Goal: Transaction & Acquisition: Purchase product/service

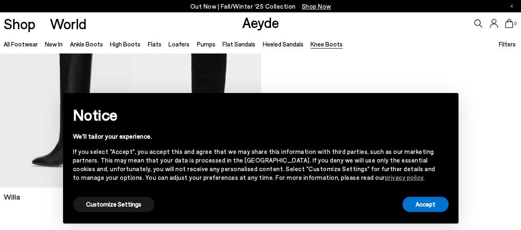
scroll to position [35, 0]
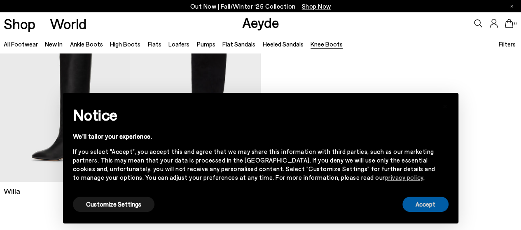
click at [434, 201] on button "Accept" at bounding box center [425, 204] width 46 height 15
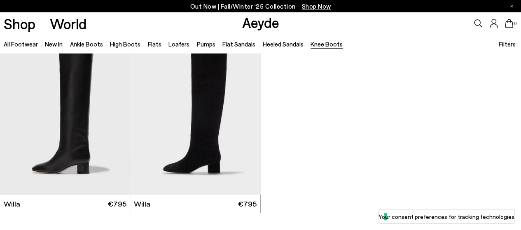
scroll to position [0, 0]
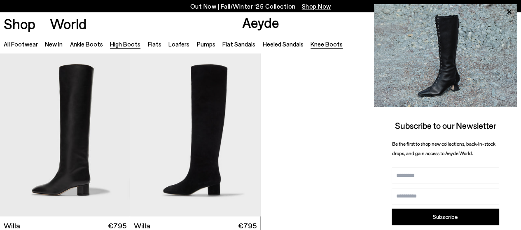
click at [123, 47] on link "High Boots" at bounding box center [125, 43] width 30 height 7
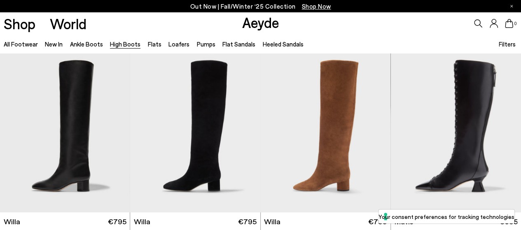
scroll to position [182, 0]
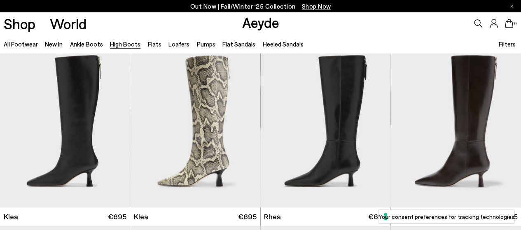
scroll to position [536, 0]
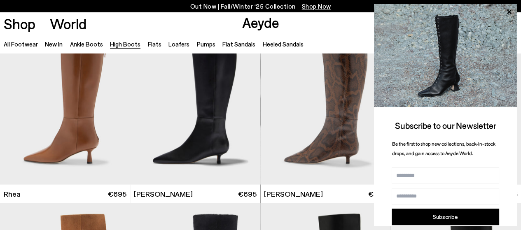
drag, startPoint x: 510, startPoint y: 14, endPoint x: 473, endPoint y: 0, distance: 39.3
click at [510, 13] on icon at bounding box center [509, 12] width 11 height 11
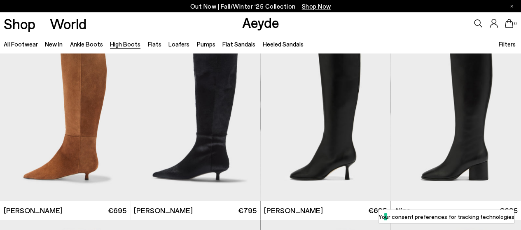
scroll to position [936, 0]
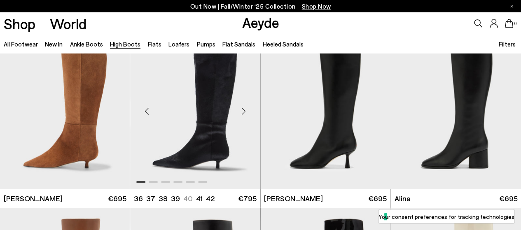
click at [208, 125] on img "1 / 6" at bounding box center [195, 107] width 130 height 163
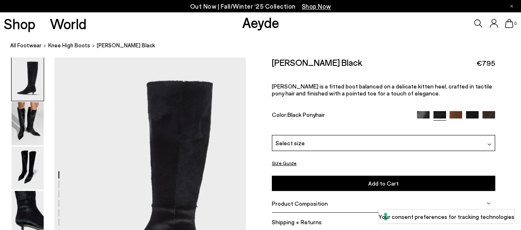
scroll to position [68, 0]
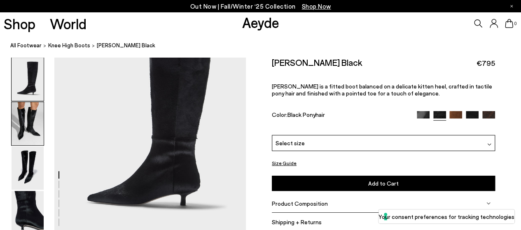
click at [30, 133] on img at bounding box center [28, 123] width 32 height 43
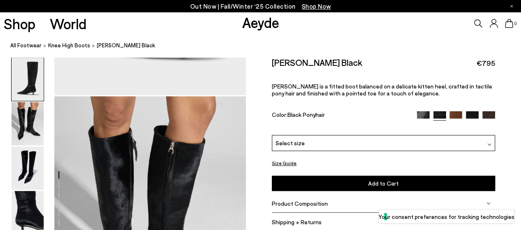
scroll to position [232, 0]
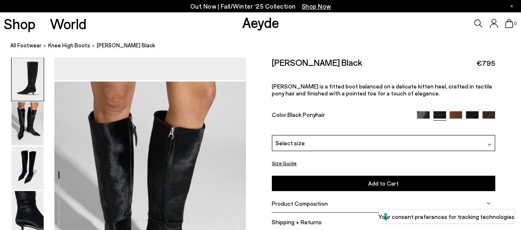
click at [452, 115] on img at bounding box center [455, 117] width 13 height 13
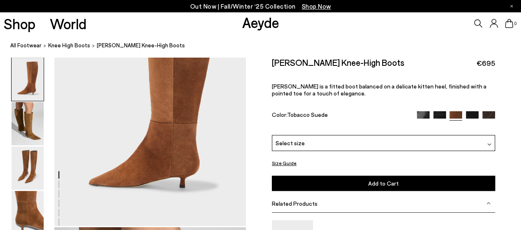
scroll to position [84, 0]
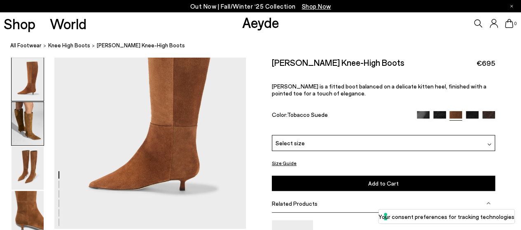
click at [26, 121] on img at bounding box center [28, 123] width 32 height 43
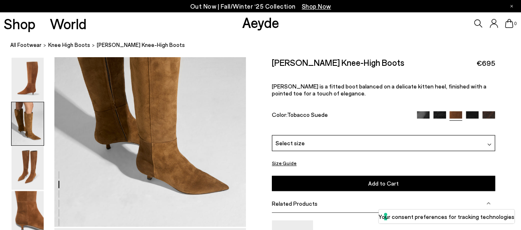
scroll to position [332, 0]
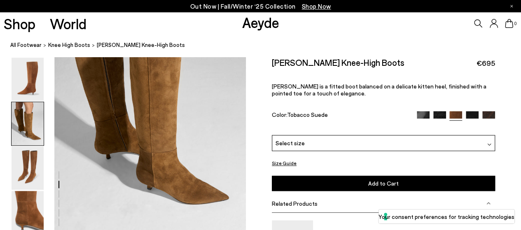
click at [420, 116] on img at bounding box center [423, 117] width 13 height 13
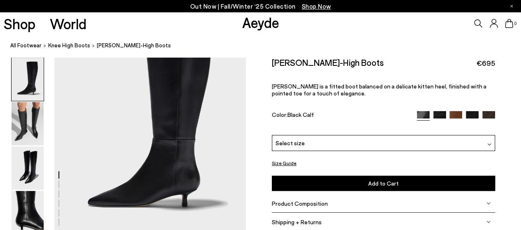
scroll to position [77, 0]
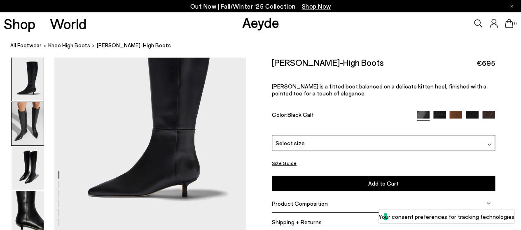
click at [32, 120] on img at bounding box center [28, 123] width 32 height 43
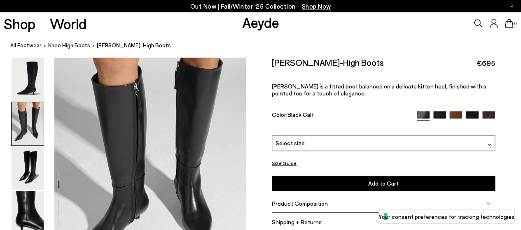
scroll to position [312, 0]
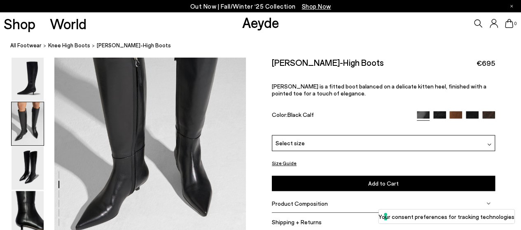
click at [29, 126] on img at bounding box center [28, 123] width 32 height 43
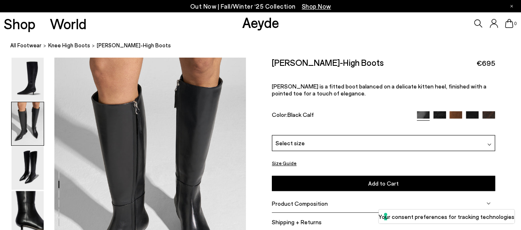
scroll to position [257, 0]
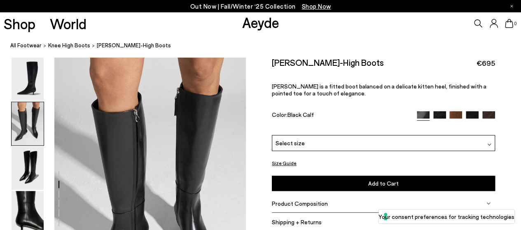
click at [488, 115] on img at bounding box center [488, 117] width 13 height 13
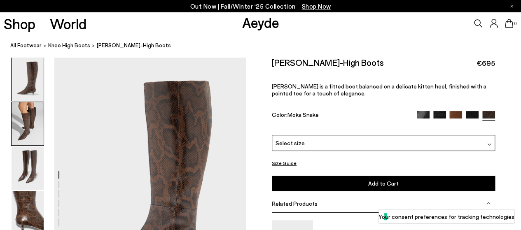
click at [17, 109] on img at bounding box center [28, 123] width 32 height 43
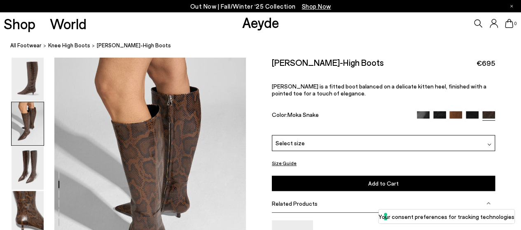
scroll to position [276, 0]
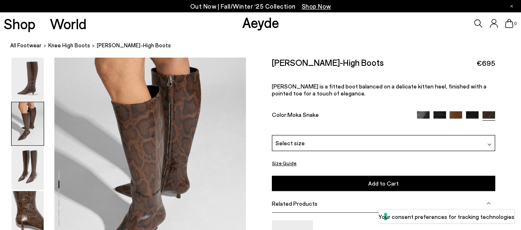
click at [472, 112] on img at bounding box center [472, 117] width 13 height 13
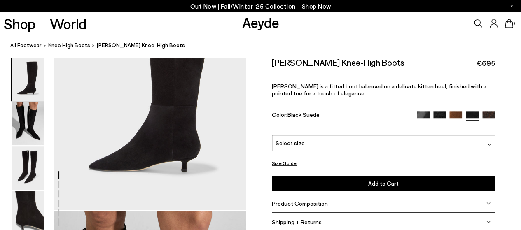
scroll to position [103, 0]
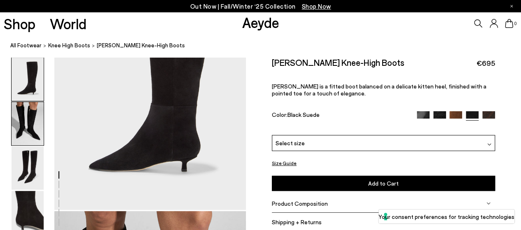
click at [26, 117] on img at bounding box center [28, 123] width 32 height 43
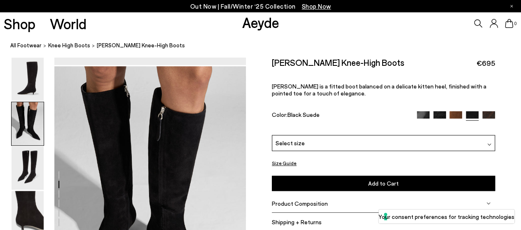
scroll to position [257, 0]
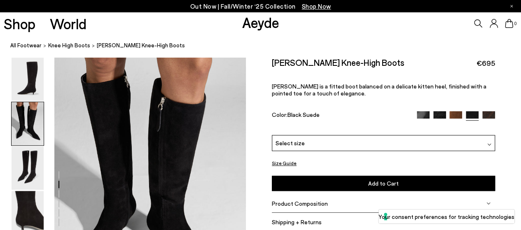
click at [420, 115] on img at bounding box center [423, 117] width 13 height 13
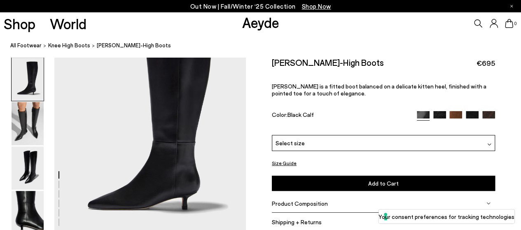
scroll to position [65, 0]
click at [27, 132] on img at bounding box center [28, 123] width 32 height 43
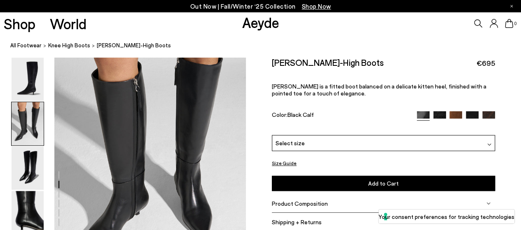
scroll to position [284, 0]
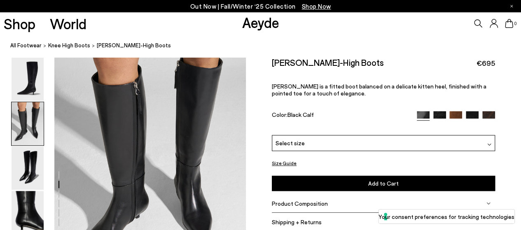
click at [438, 114] on img at bounding box center [439, 117] width 13 height 13
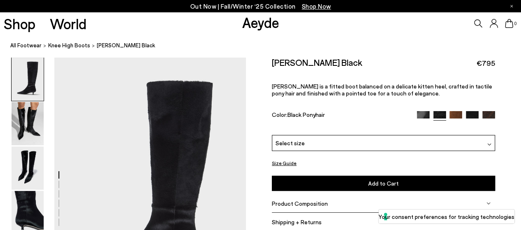
scroll to position [104, 0]
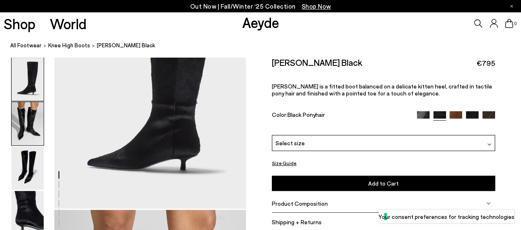
click at [19, 119] on img at bounding box center [28, 123] width 32 height 43
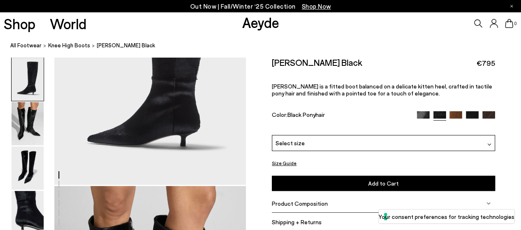
scroll to position [99, 0]
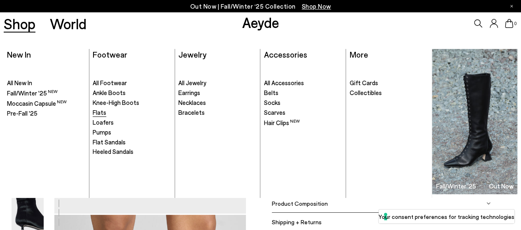
click at [100, 113] on span "Flats" at bounding box center [100, 112] width 14 height 7
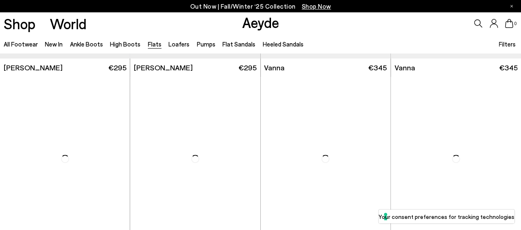
scroll to position [383, 0]
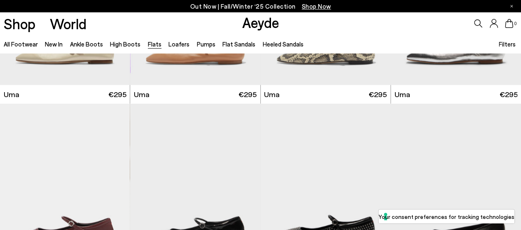
scroll to position [1003, 0]
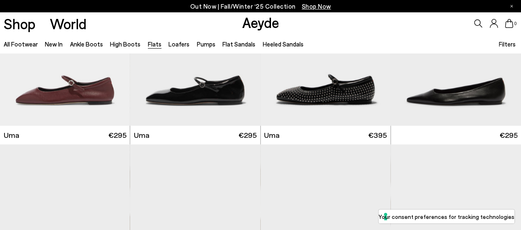
drag, startPoint x: 0, startPoint y: 0, endPoint x: 502, endPoint y: 148, distance: 523.0
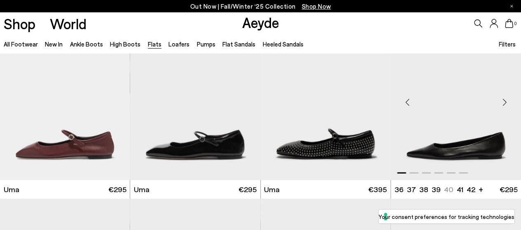
click at [449, 156] on img "1 / 6" at bounding box center [456, 98] width 130 height 163
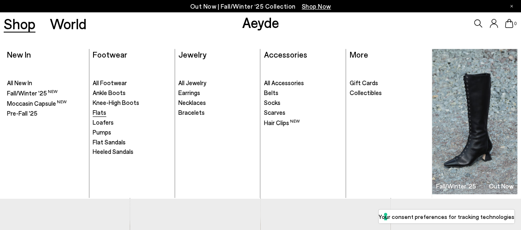
click at [103, 112] on span "Flats" at bounding box center [100, 112] width 14 height 7
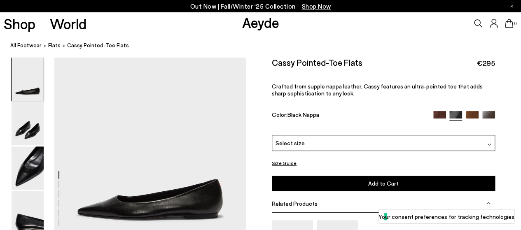
scroll to position [96, 0]
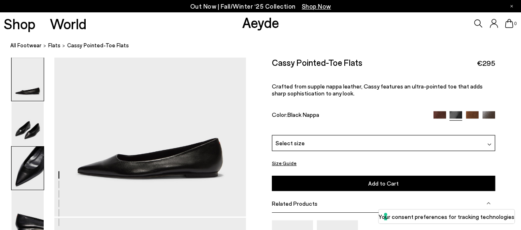
click at [30, 175] on img at bounding box center [28, 168] width 32 height 43
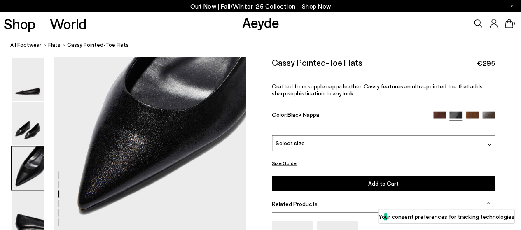
scroll to position [556, 0]
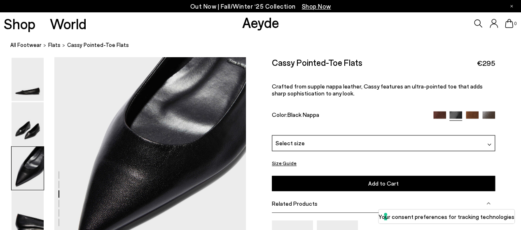
click at [472, 116] on img at bounding box center [472, 117] width 13 height 13
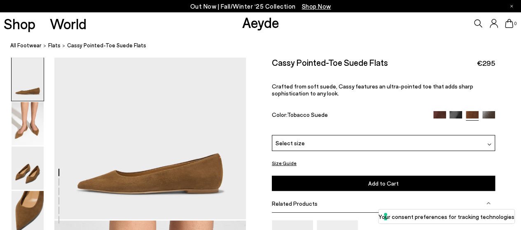
scroll to position [11, 0]
click at [489, 114] on img at bounding box center [488, 117] width 13 height 13
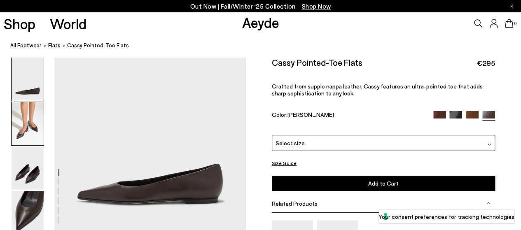
click at [30, 122] on img at bounding box center [28, 123] width 32 height 43
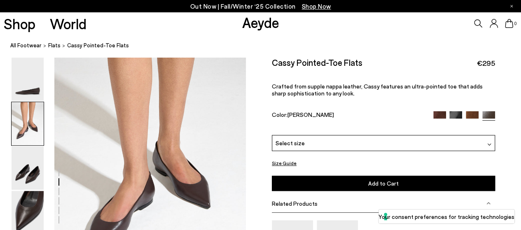
scroll to position [230, 0]
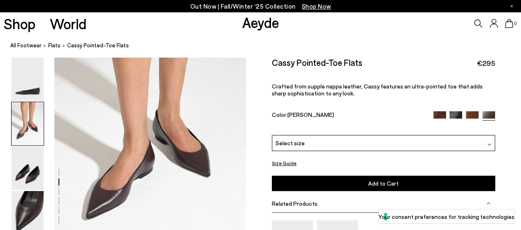
click at [456, 113] on img at bounding box center [455, 117] width 13 height 13
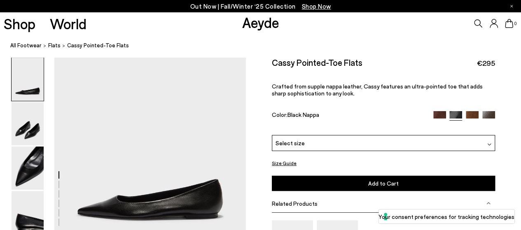
scroll to position [55, 0]
click at [472, 114] on img at bounding box center [472, 117] width 13 height 13
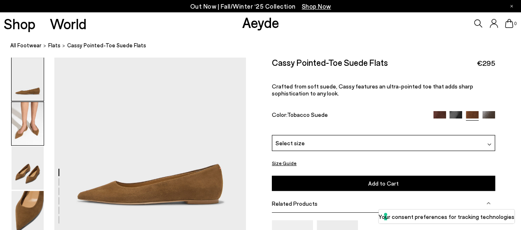
click at [15, 133] on img at bounding box center [28, 123] width 32 height 43
click at [489, 115] on img at bounding box center [488, 117] width 13 height 13
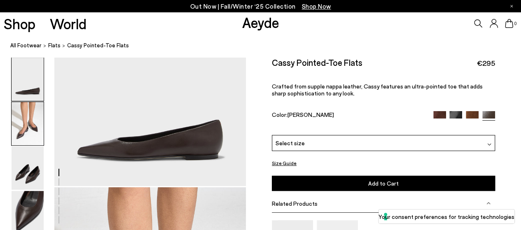
click at [19, 131] on img at bounding box center [28, 123] width 32 height 43
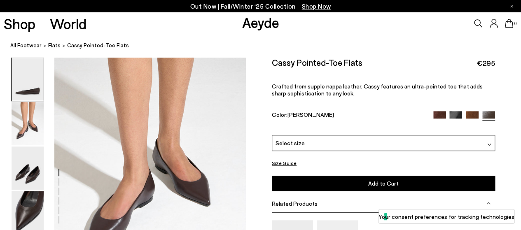
scroll to position [230, 0]
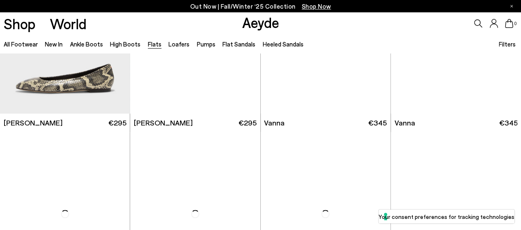
scroll to position [424, 0]
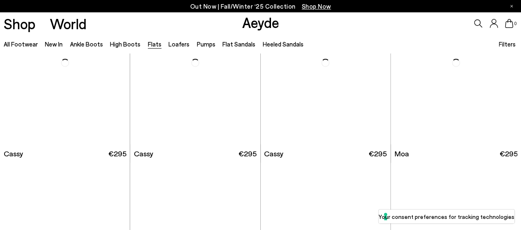
scroll to position [1198, 0]
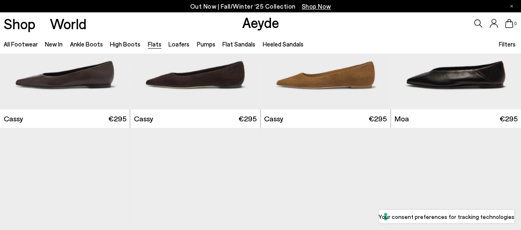
drag, startPoint x: 523, startPoint y: 16, endPoint x: 526, endPoint y: 179, distance: 163.1
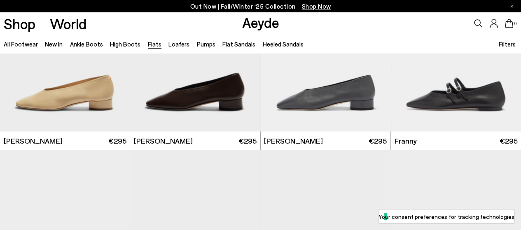
scroll to position [2459, 0]
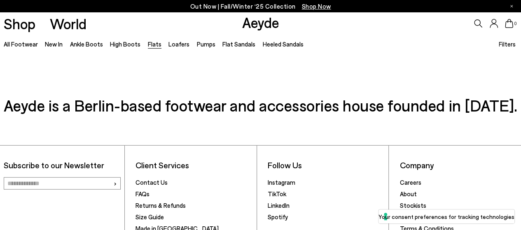
scroll to position [4008, 0]
